Goal: Information Seeking & Learning: Learn about a topic

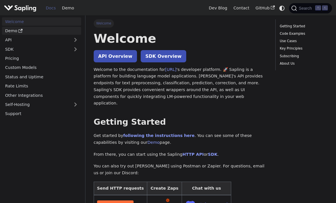
click at [16, 33] on link "Demo" at bounding box center [41, 31] width 79 height 8
click at [15, 32] on link "Demo" at bounding box center [41, 31] width 79 height 8
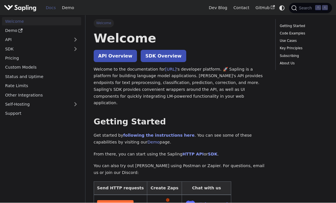
scroll to position [1, 0]
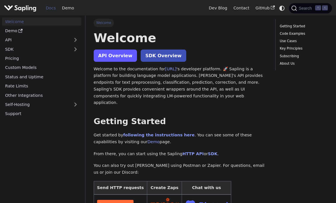
click at [106, 56] on link "API Overview" at bounding box center [115, 56] width 43 height 12
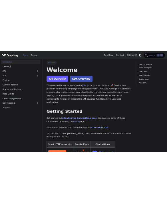
scroll to position [0, 0]
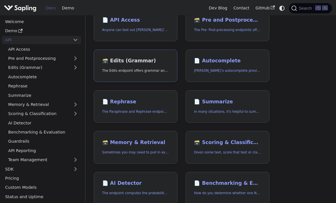
scroll to position [59, 0]
click at [105, 64] on link "🗃️ Edits (Grammar) The Edits endpoint offers grammar and spell checking." at bounding box center [136, 66] width 84 height 33
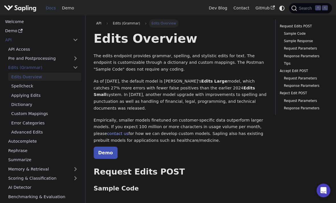
click at [105, 147] on link "Demo" at bounding box center [106, 153] width 24 height 12
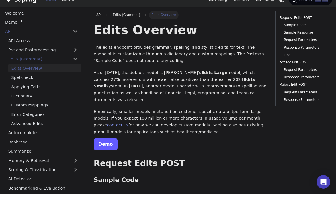
scroll to position [9, 0]
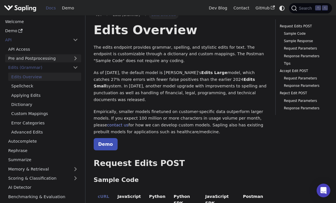
click at [17, 55] on link "Pre and Postprocessing" at bounding box center [43, 58] width 76 height 8
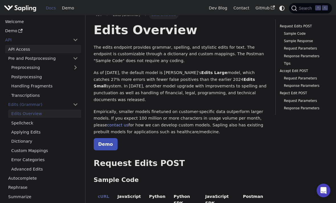
click at [16, 48] on link "API Access" at bounding box center [43, 49] width 76 height 8
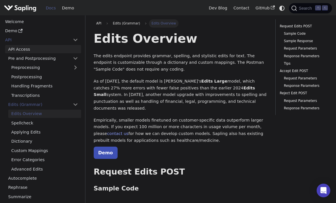
click at [16, 56] on link "Pre and Postprocessing" at bounding box center [43, 58] width 76 height 8
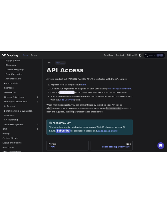
scroll to position [76, 0]
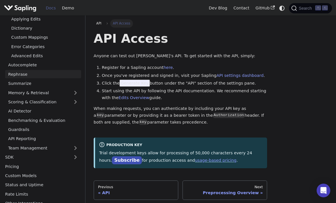
click at [21, 73] on link "Rephrase" at bounding box center [43, 74] width 76 height 8
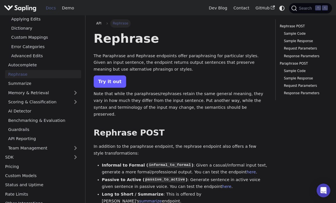
click at [98, 84] on link "Try it out" at bounding box center [110, 81] width 32 height 12
